Goal: Task Accomplishment & Management: Use online tool/utility

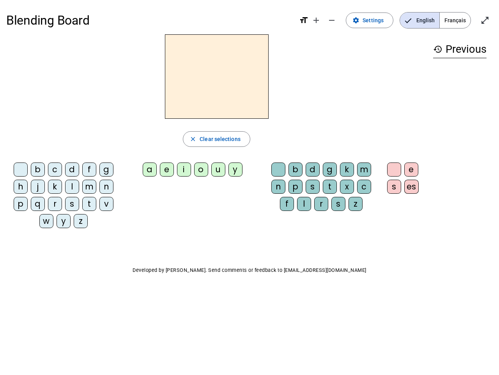
click at [317, 20] on mat-icon "add" at bounding box center [316, 20] width 9 height 9
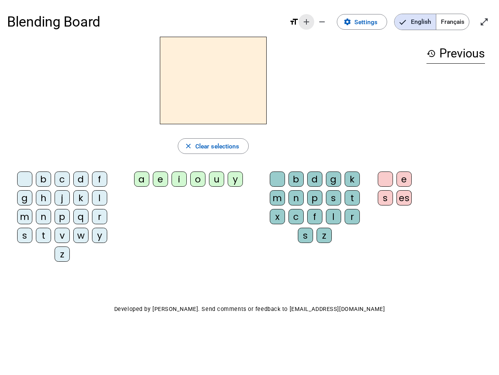
click at [332, 20] on div "Blending Board format_size add remove settings Settings English Français open_i…" at bounding box center [249, 22] width 485 height 30
click at [370, 20] on span "Settings" at bounding box center [366, 22] width 23 height 11
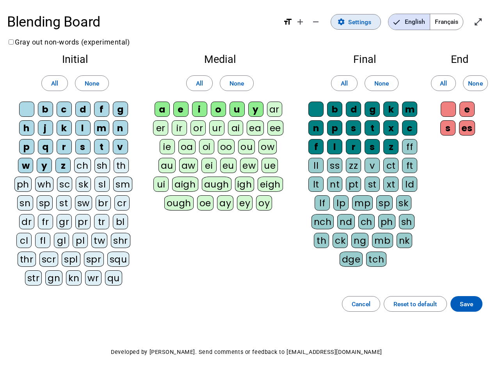
click at [420, 20] on span "English" at bounding box center [408, 22] width 41 height 16
click at [455, 20] on span "Français" at bounding box center [446, 22] width 33 height 16
click at [455, 20] on span "Français" at bounding box center [440, 22] width 44 height 16
click at [485, 20] on span "Enter full screen" at bounding box center [478, 21] width 19 height 19
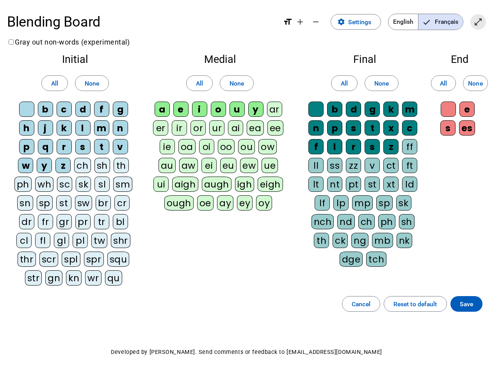
click at [217, 139] on letter-bubble "oi" at bounding box center [208, 148] width 19 height 19
click at [22, 171] on div "w" at bounding box center [25, 165] width 15 height 15
